Goal: Transaction & Acquisition: Purchase product/service

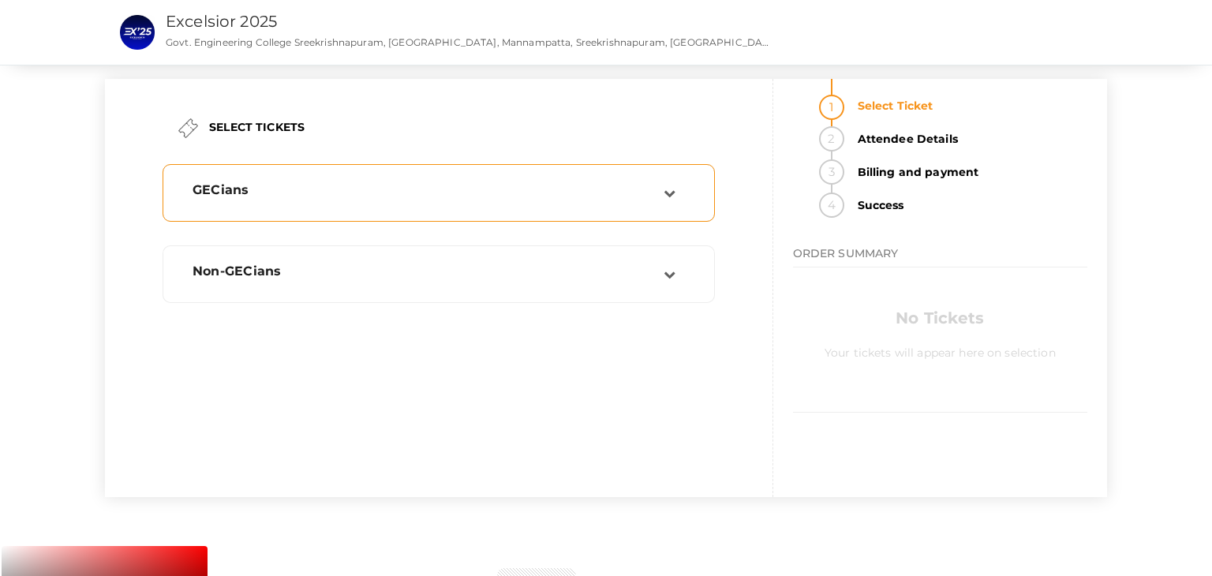
click at [615, 203] on div "GECians" at bounding box center [438, 193] width 535 height 40
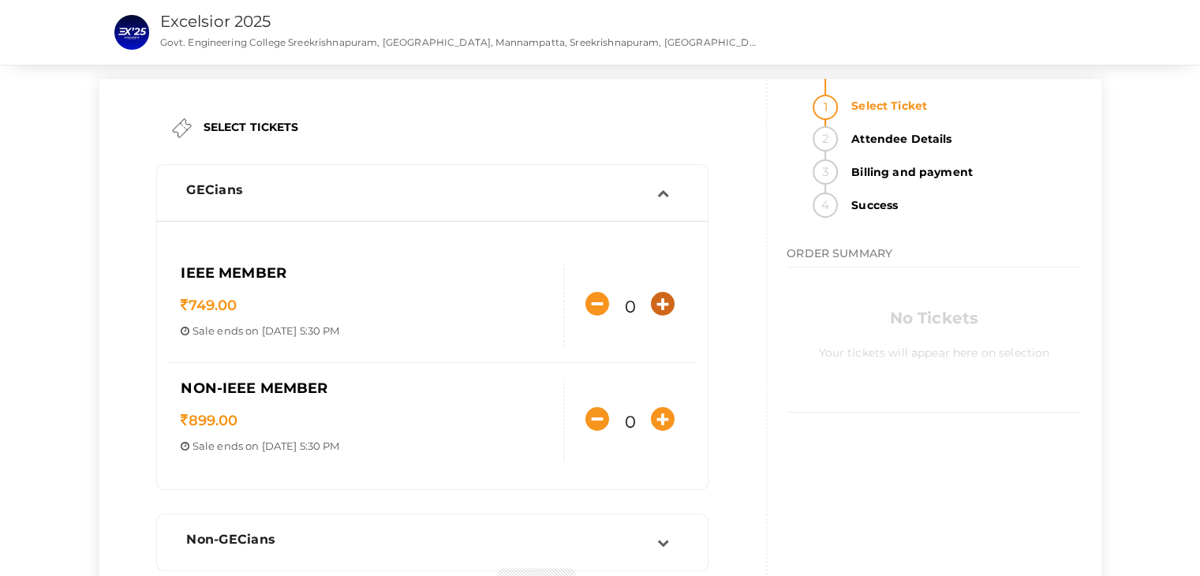
click at [669, 301] on icon "button" at bounding box center [663, 304] width 24 height 24
type input "1"
